Goal: Find specific page/section: Find specific page/section

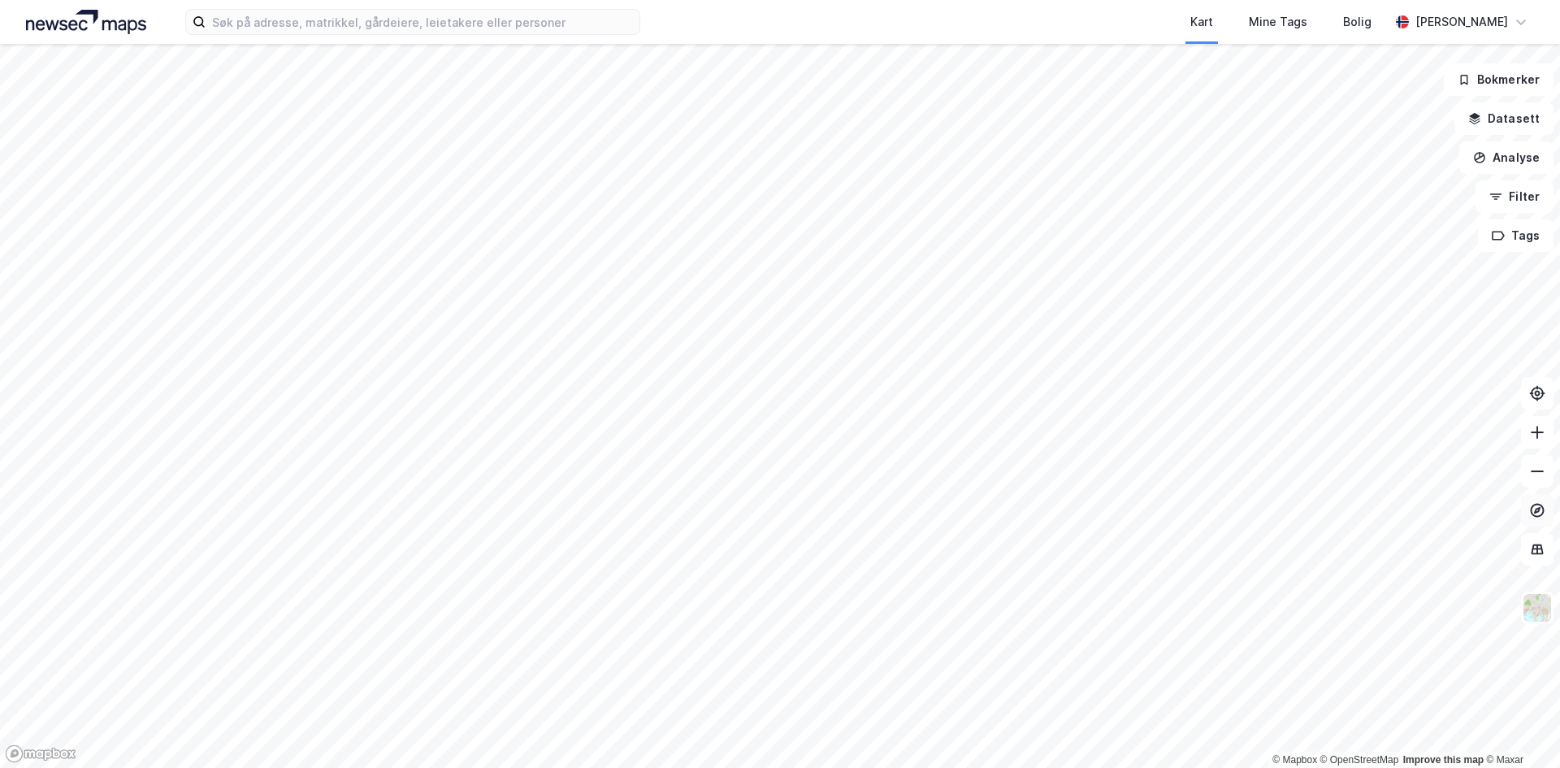
click at [1535, 517] on icon at bounding box center [1537, 510] width 16 height 16
click at [699, 6] on div "Kart Mine Tags Bolig Håvard Skaland © Mapbox © OpenStreetMap Improve this map ©…" at bounding box center [780, 384] width 1560 height 768
